Goal: Task Accomplishment & Management: Complete application form

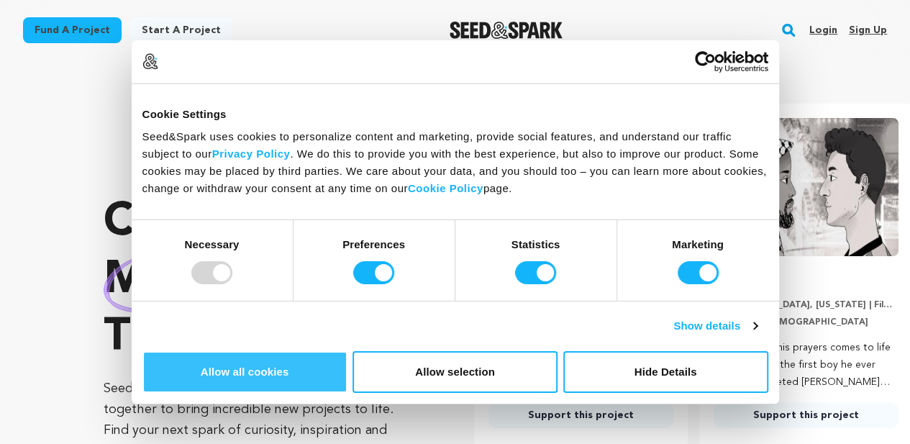
click at [347, 351] on button "Allow all cookies" at bounding box center [244, 372] width 205 height 42
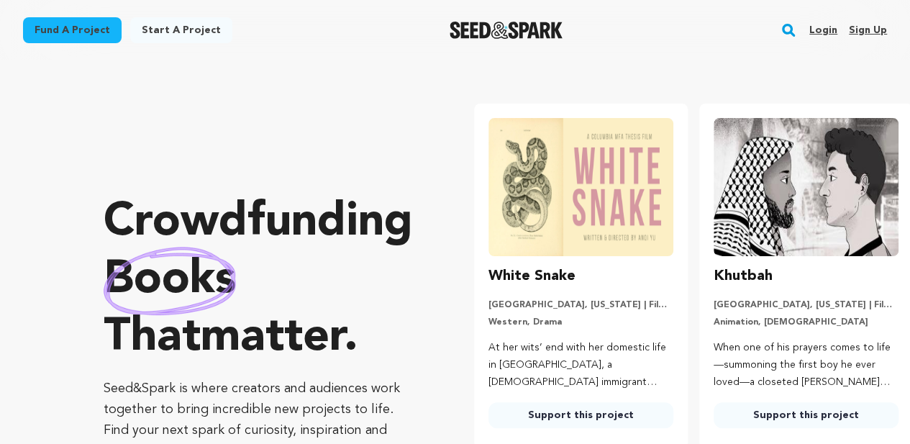
click at [871, 29] on link "Sign up" at bounding box center [867, 30] width 38 height 23
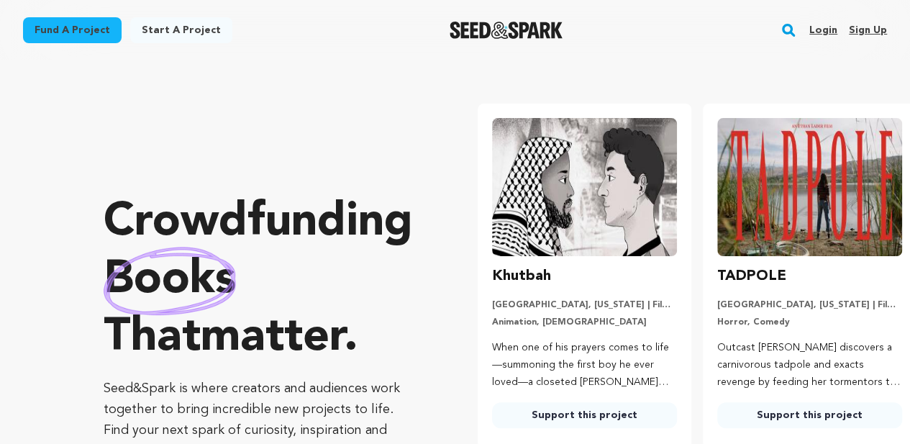
scroll to position [0, 237]
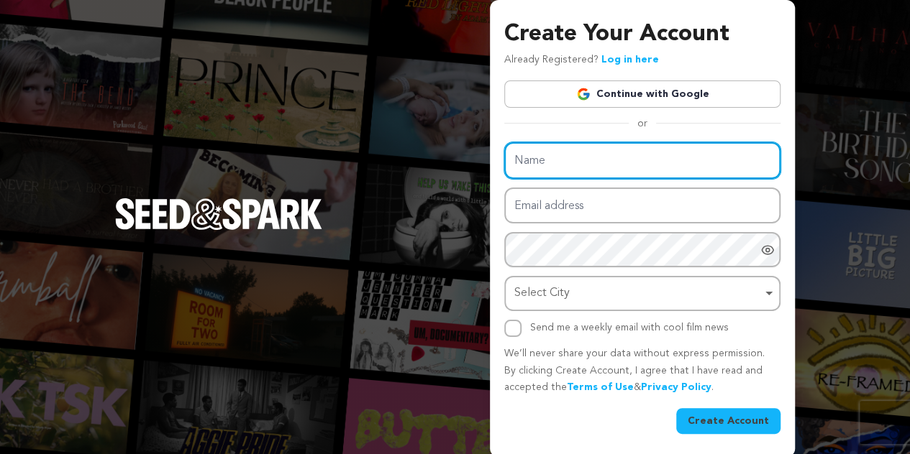
click at [640, 155] on input "Name" at bounding box center [642, 160] width 276 height 37
click at [659, 171] on input "Name" at bounding box center [642, 160] width 276 height 37
paste input "household furniture removal"
type input "household furniture removal"
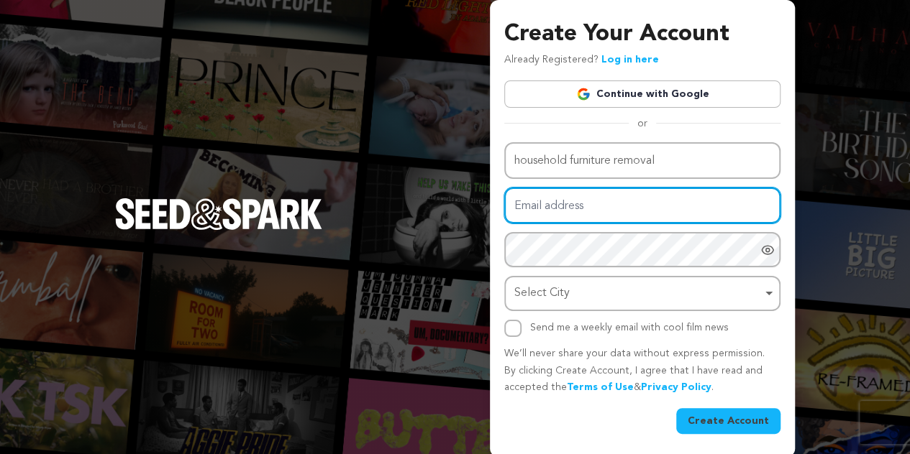
click at [610, 205] on input "Email address" at bounding box center [642, 206] width 276 height 37
type input "removerfreejunk@gmail.com"
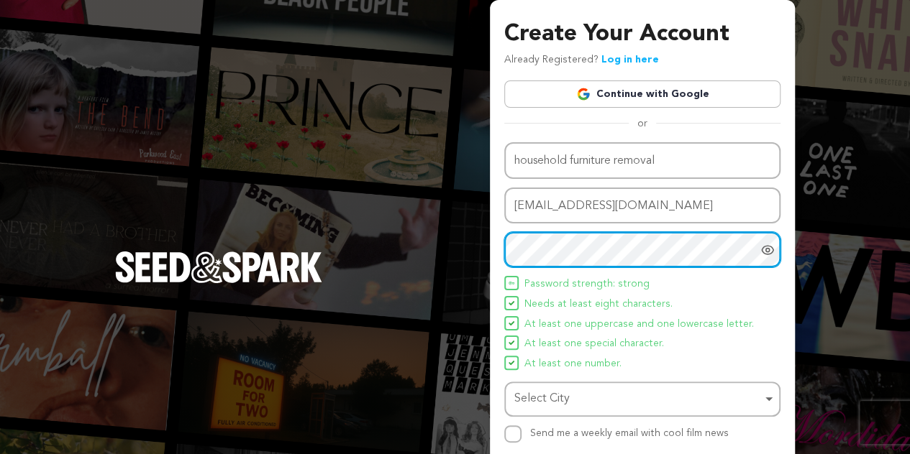
click at [572, 401] on div "Select City Remove item" at bounding box center [637, 399] width 247 height 21
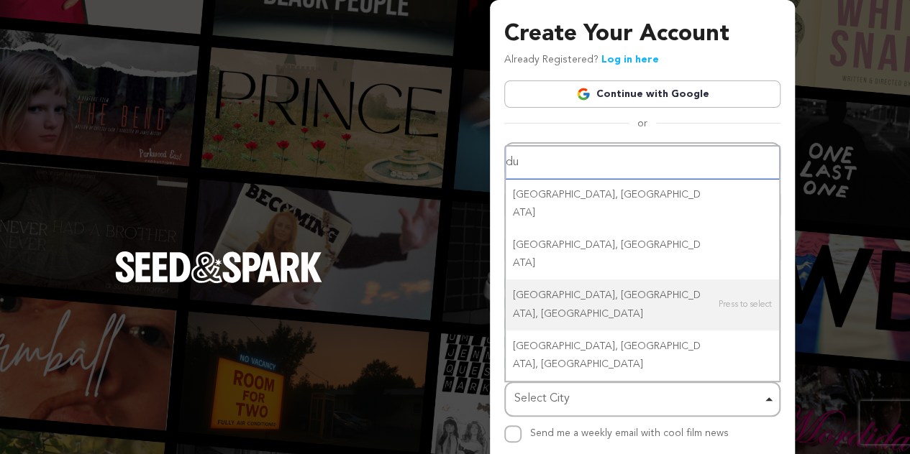
type input "d"
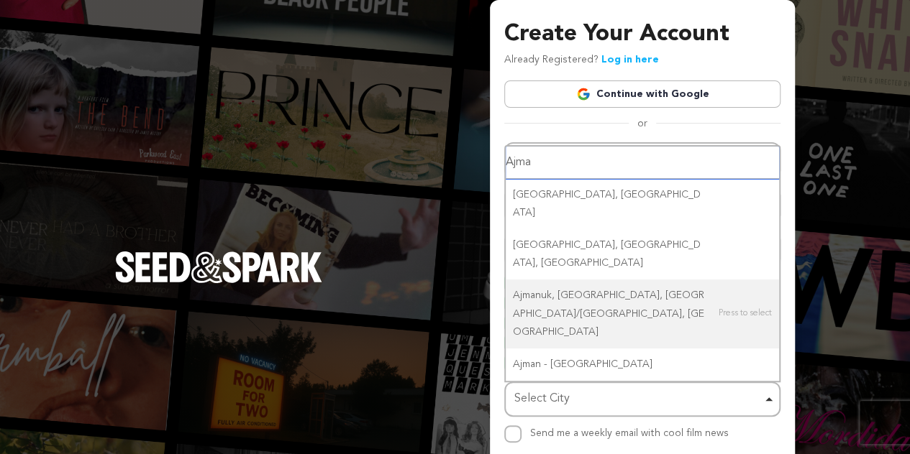
type input "Ajman"
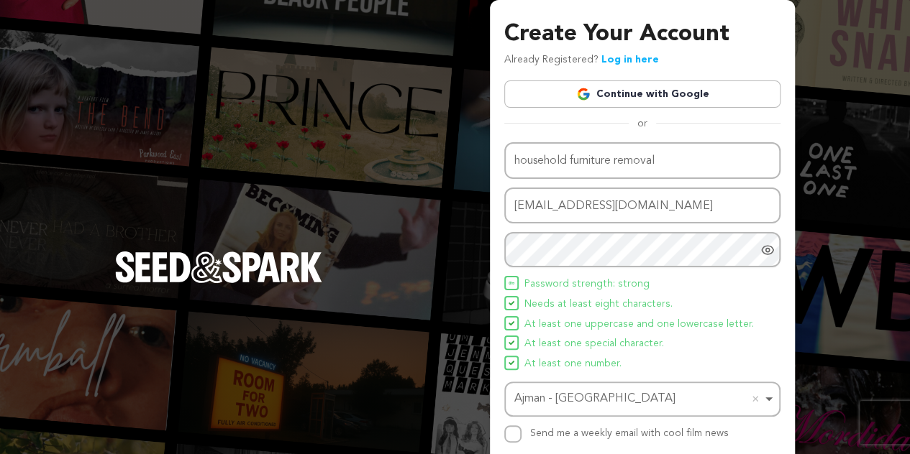
scroll to position [109, 0]
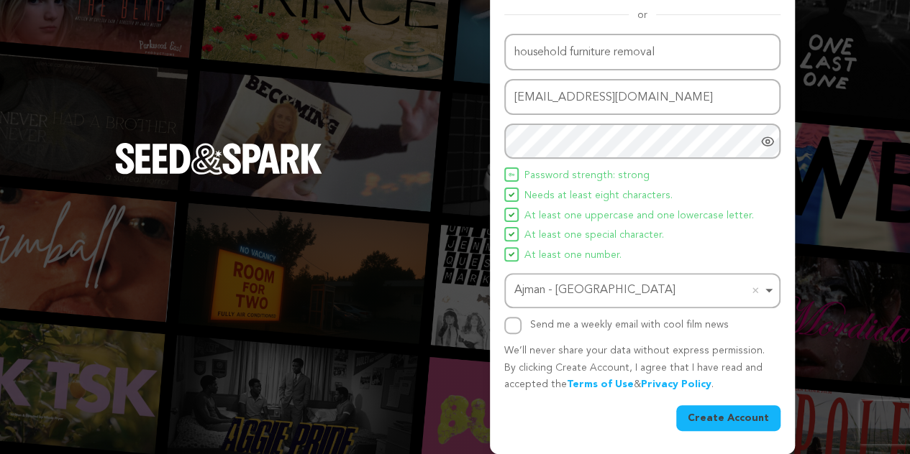
click at [762, 411] on button "Create Account" at bounding box center [728, 419] width 104 height 26
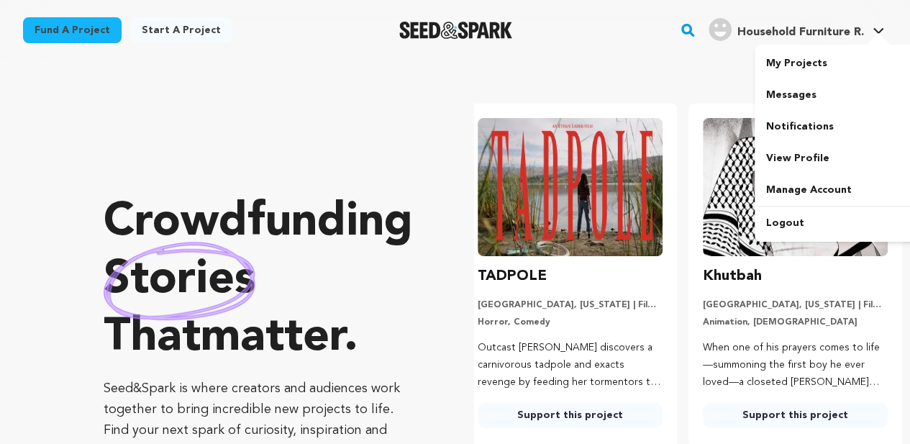
scroll to position [0, 237]
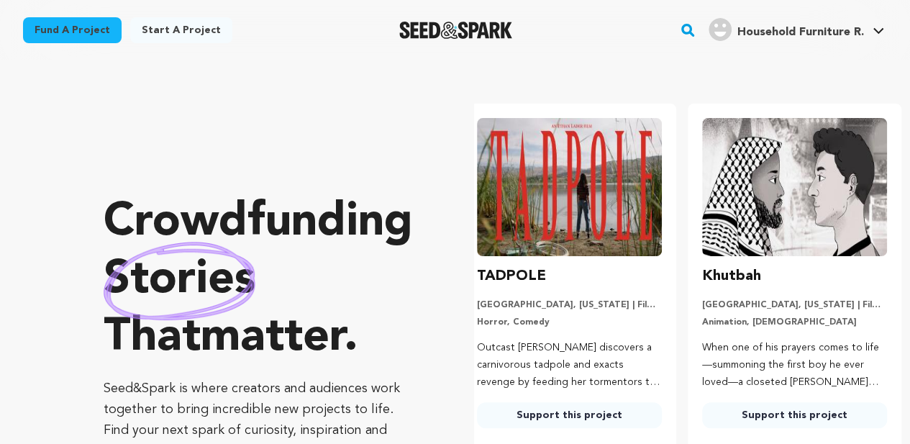
click at [785, 38] on span "Household Furniture R." at bounding box center [800, 33] width 127 height 12
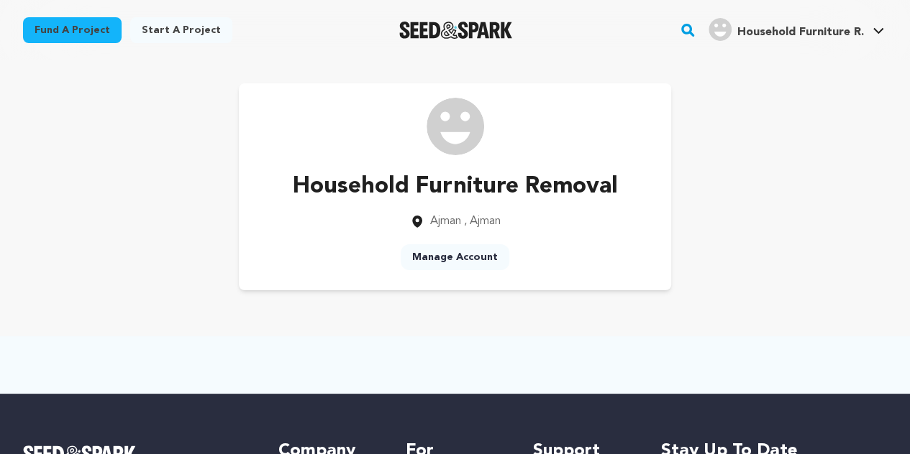
click at [452, 260] on link "Manage Account" at bounding box center [454, 257] width 109 height 26
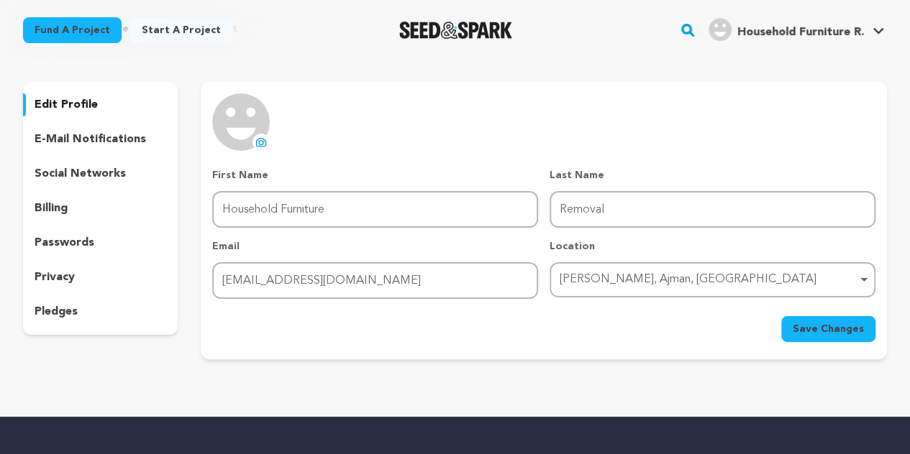
scroll to position [89, 0]
